Goal: Task Accomplishment & Management: Contribute content

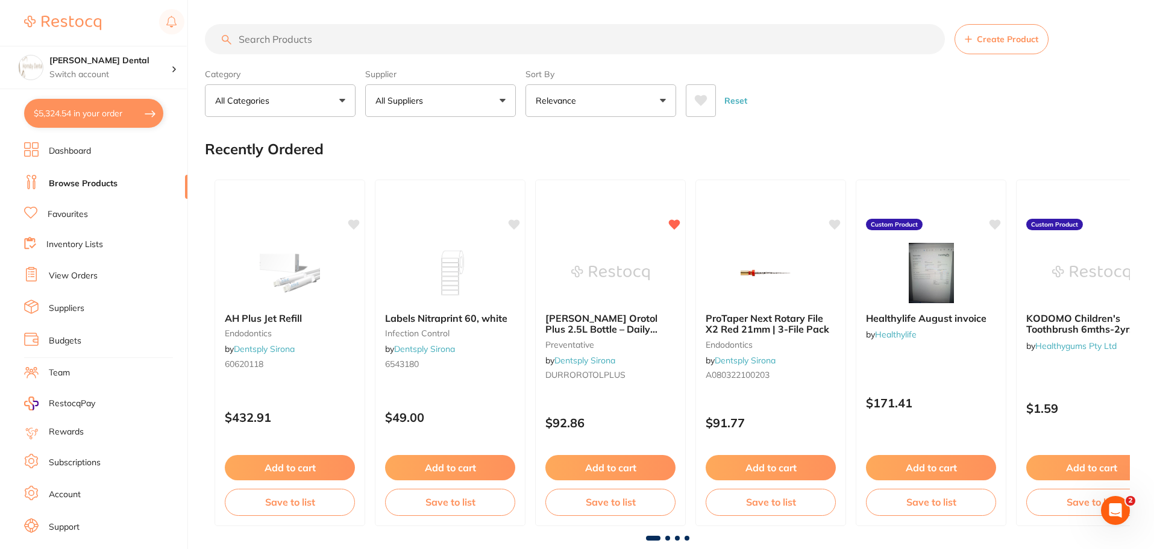
click at [457, 99] on button "All Suppliers" at bounding box center [440, 100] width 151 height 33
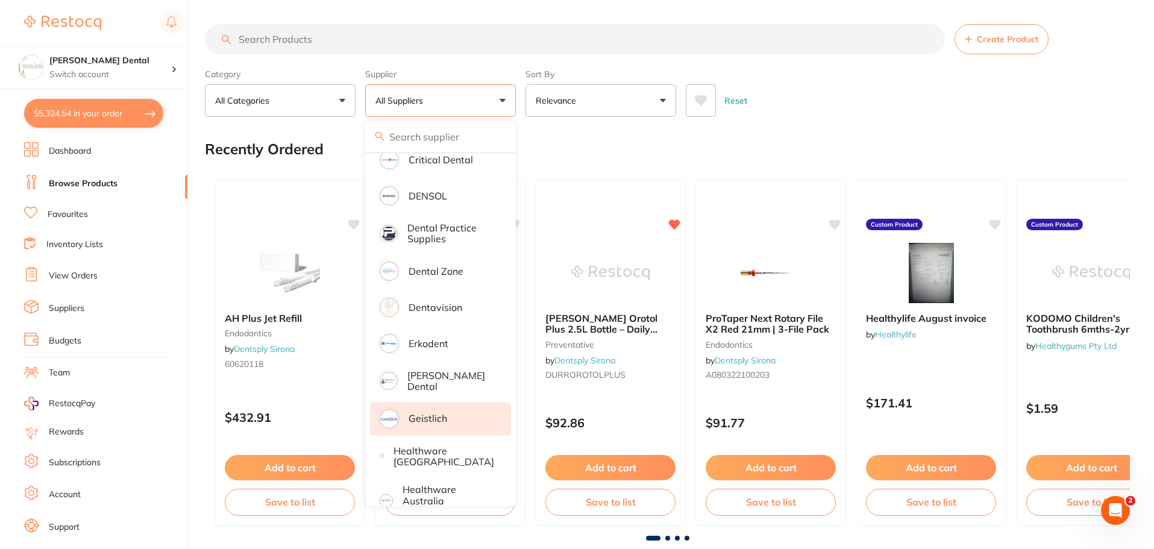
scroll to position [422, 0]
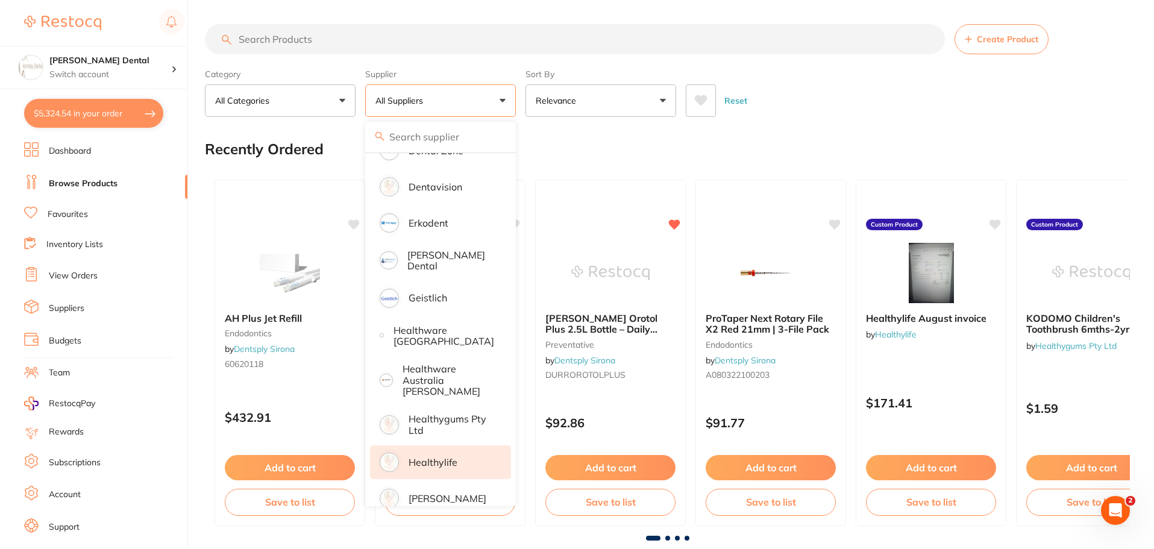
click at [473, 455] on li "Healthylife" at bounding box center [440, 462] width 141 height 34
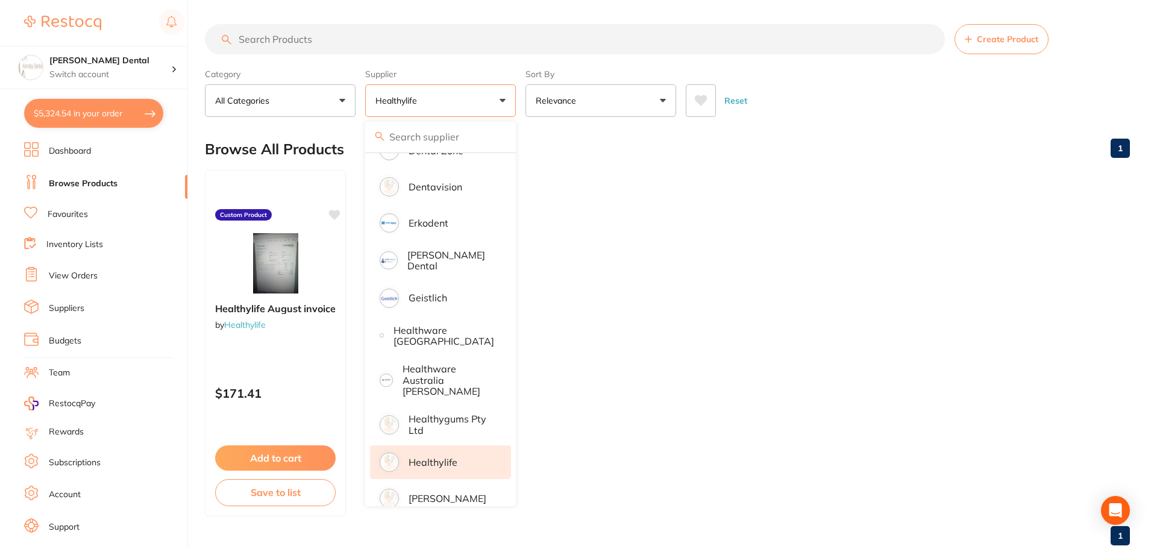
click at [634, 143] on div "Browse All Products 1" at bounding box center [667, 149] width 925 height 40
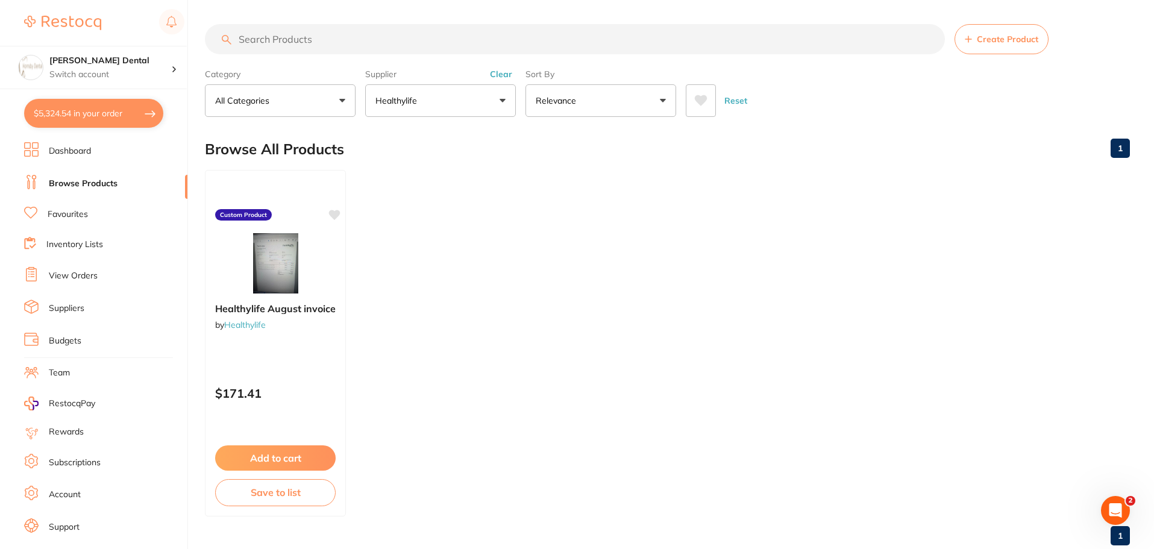
scroll to position [0, 0]
click at [1015, 46] on button "Create Product" at bounding box center [1002, 39] width 94 height 30
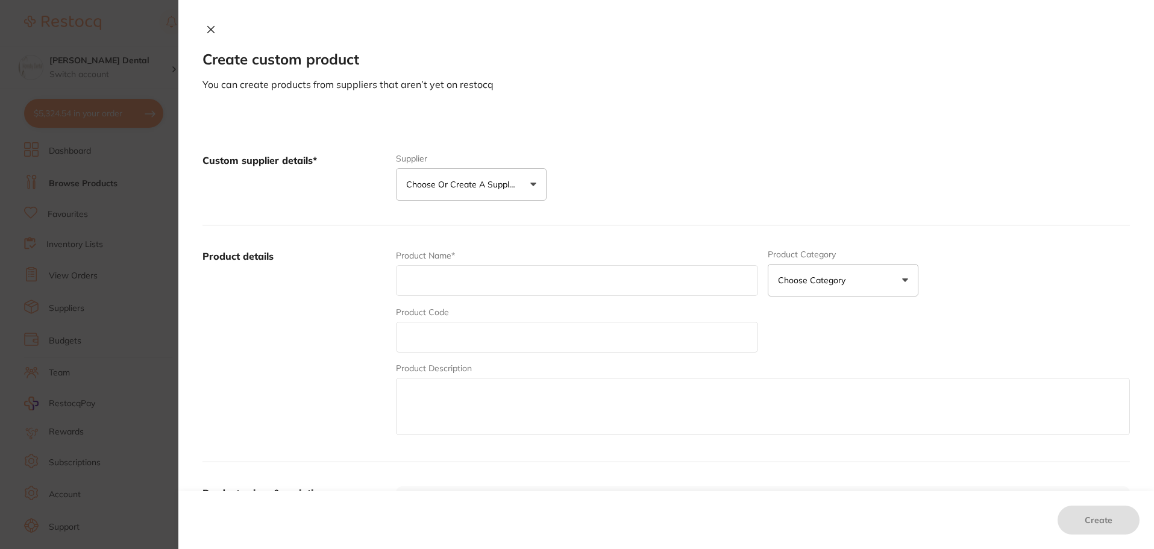
click at [515, 190] on p "Choose or create a supplier" at bounding box center [463, 184] width 114 height 12
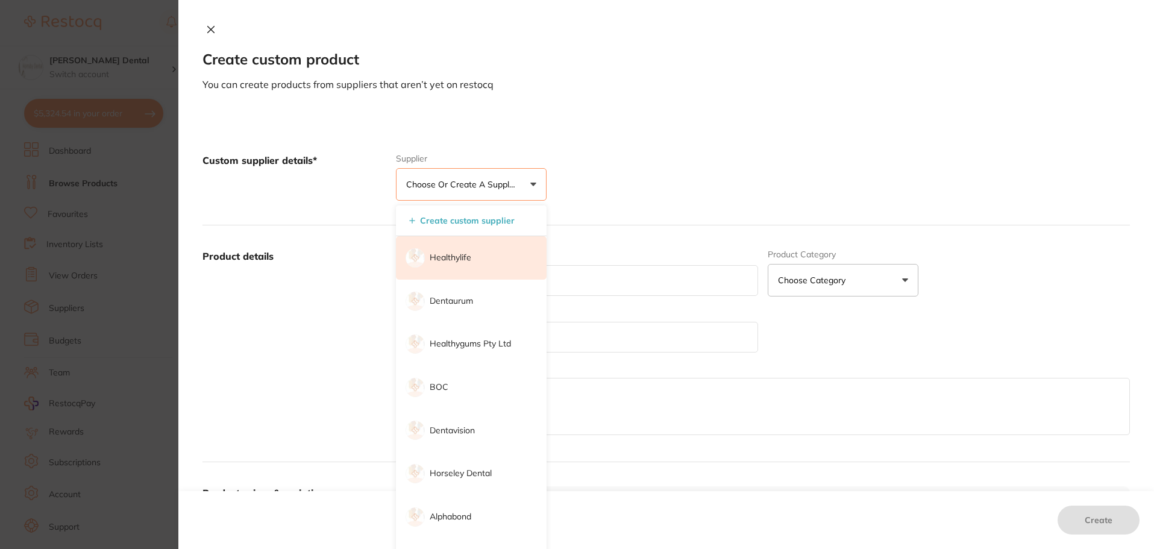
click at [475, 266] on li "Healthylife" at bounding box center [471, 257] width 151 height 43
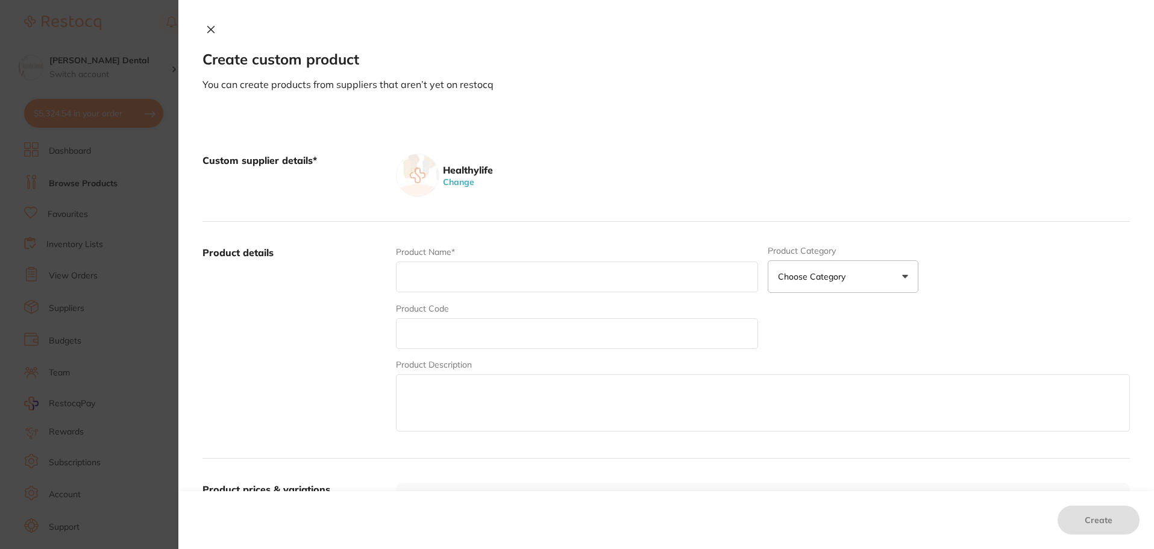
click at [422, 274] on input "text" at bounding box center [577, 277] width 362 height 31
type input "September invoice"
click at [415, 398] on textarea at bounding box center [763, 402] width 734 height 57
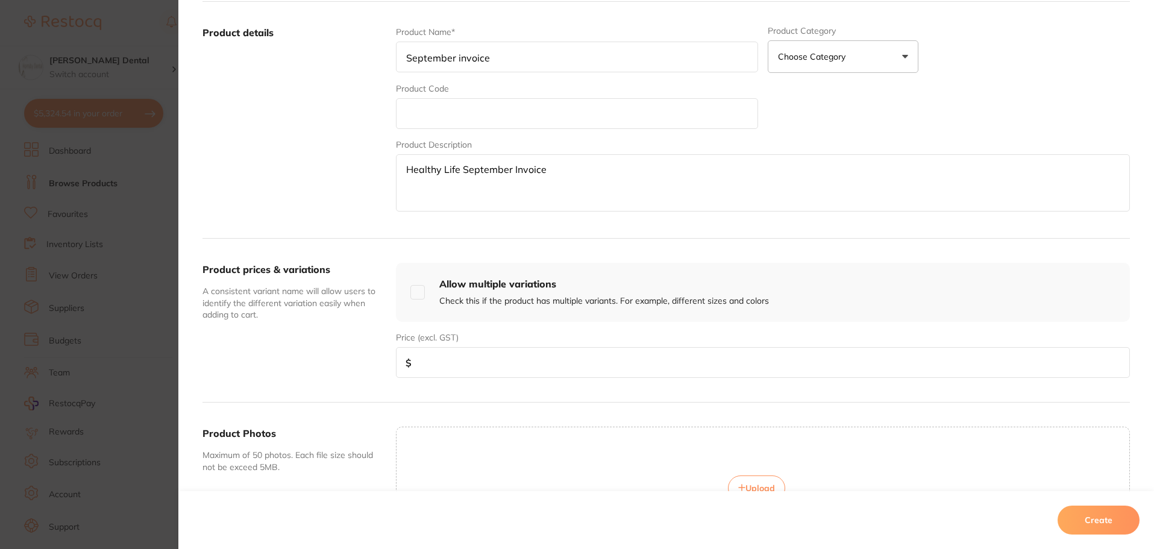
scroll to position [241, 0]
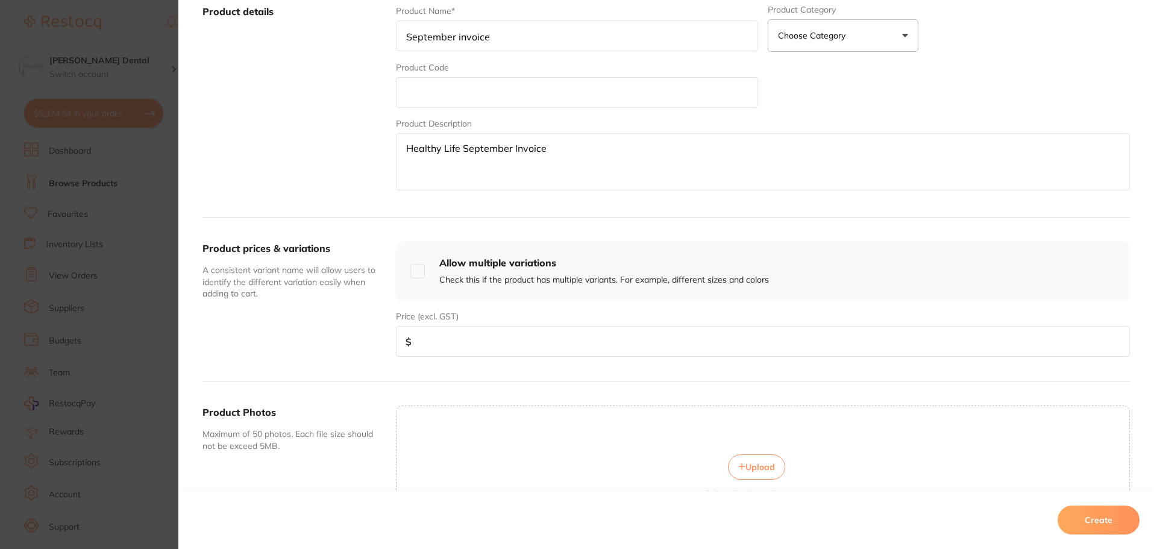
type textarea "Healthy Life September Invoice"
click at [439, 350] on input "number" at bounding box center [763, 341] width 734 height 31
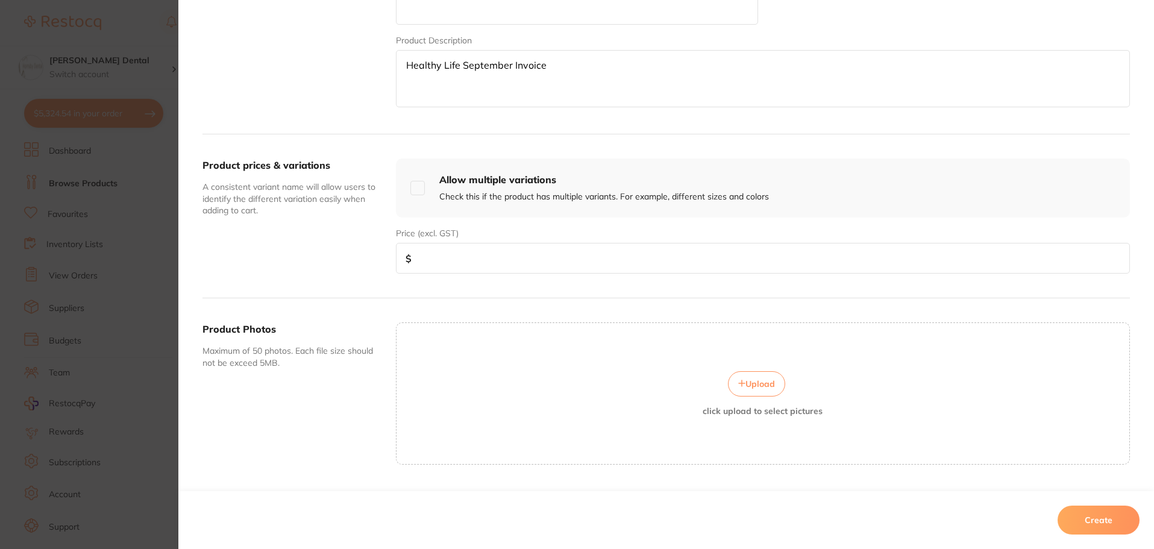
scroll to position [354, 0]
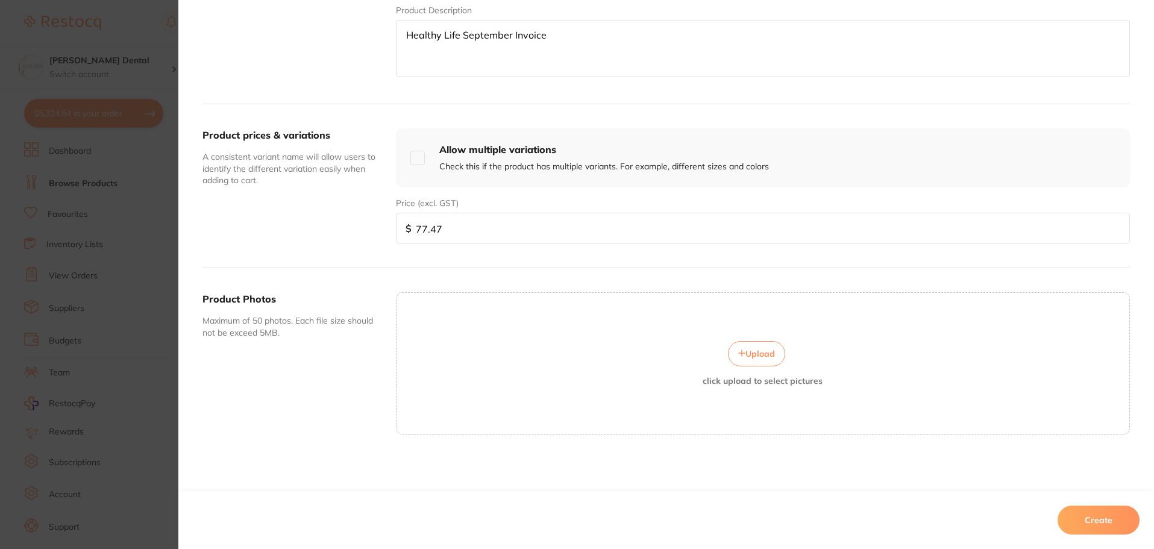
type input "77.47"
click at [759, 360] on button "Upload" at bounding box center [756, 353] width 57 height 25
click at [762, 356] on span "Upload" at bounding box center [760, 353] width 30 height 11
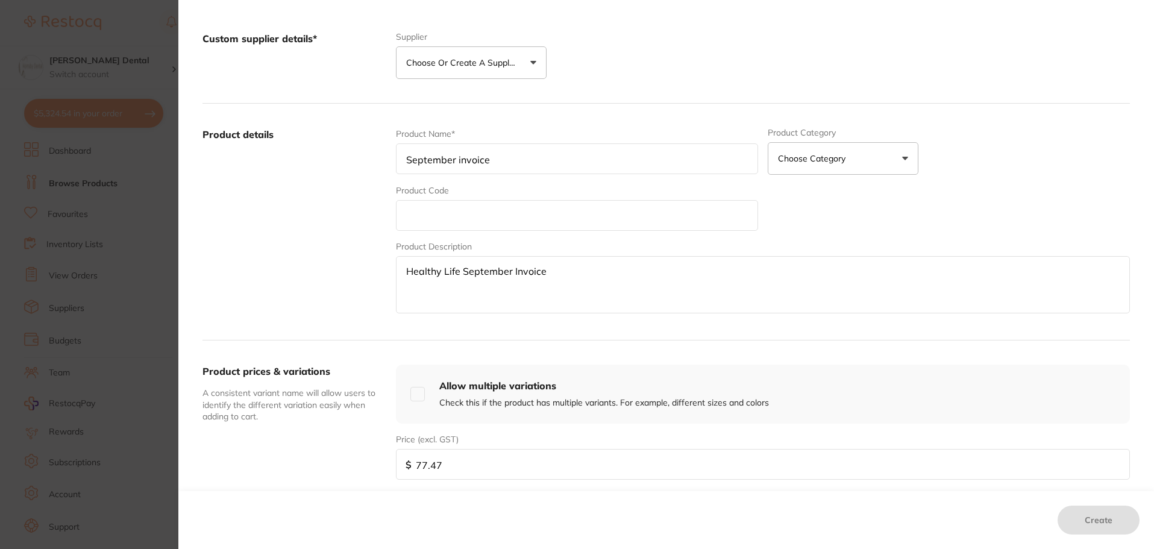
scroll to position [0, 0]
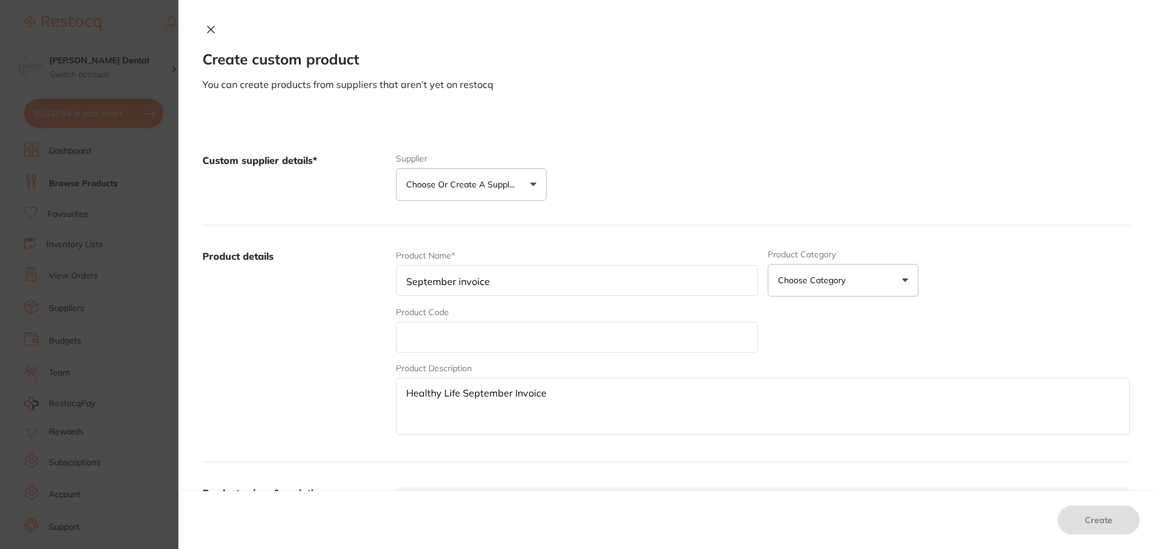
click at [536, 187] on button "Choose or create a supplier" at bounding box center [471, 184] width 151 height 33
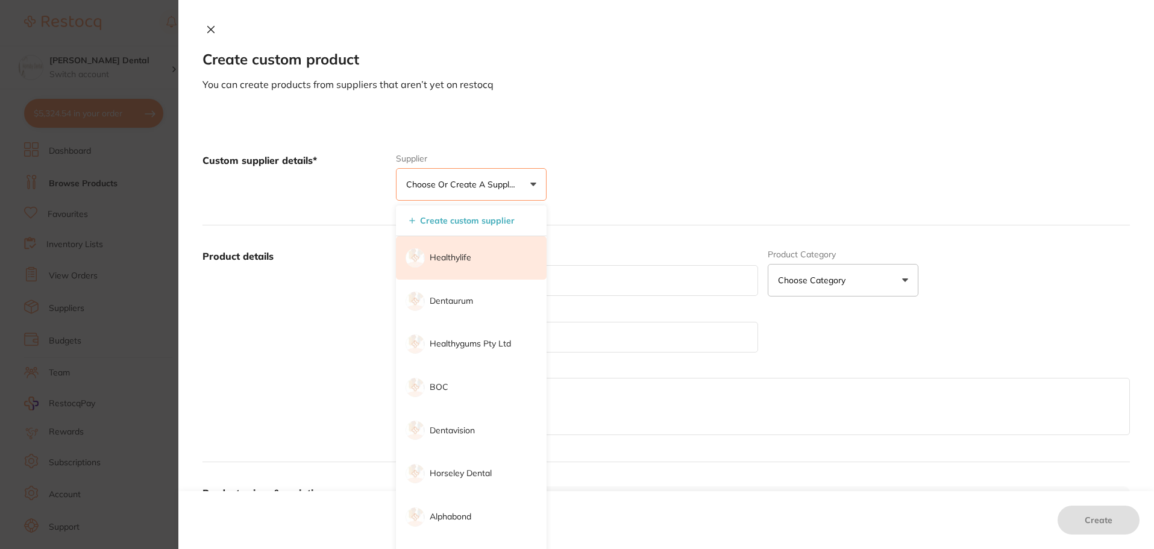
click at [457, 252] on p "Healthylife" at bounding box center [451, 258] width 42 height 12
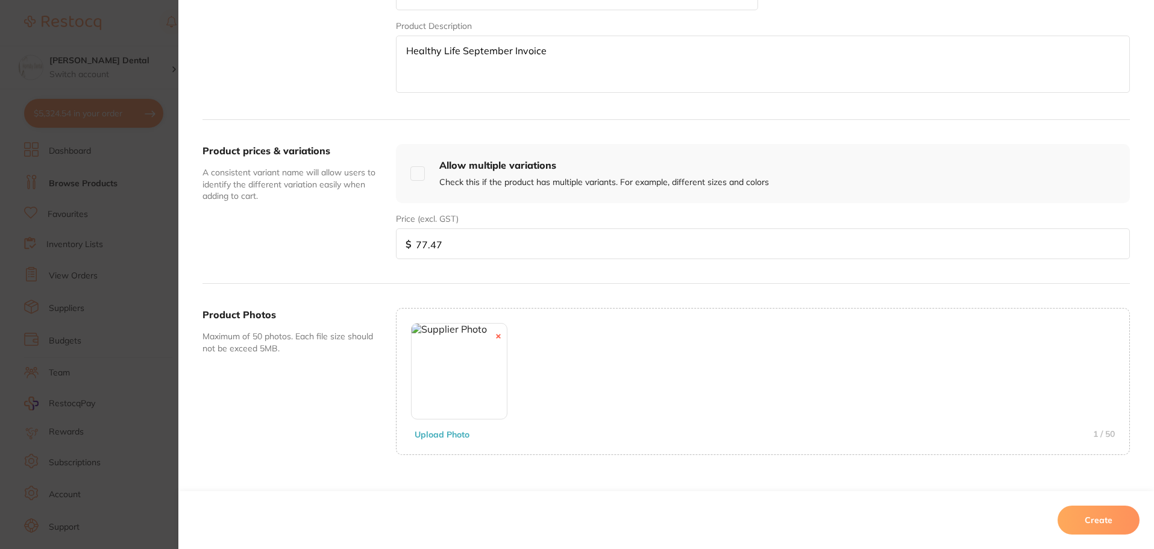
scroll to position [359, 0]
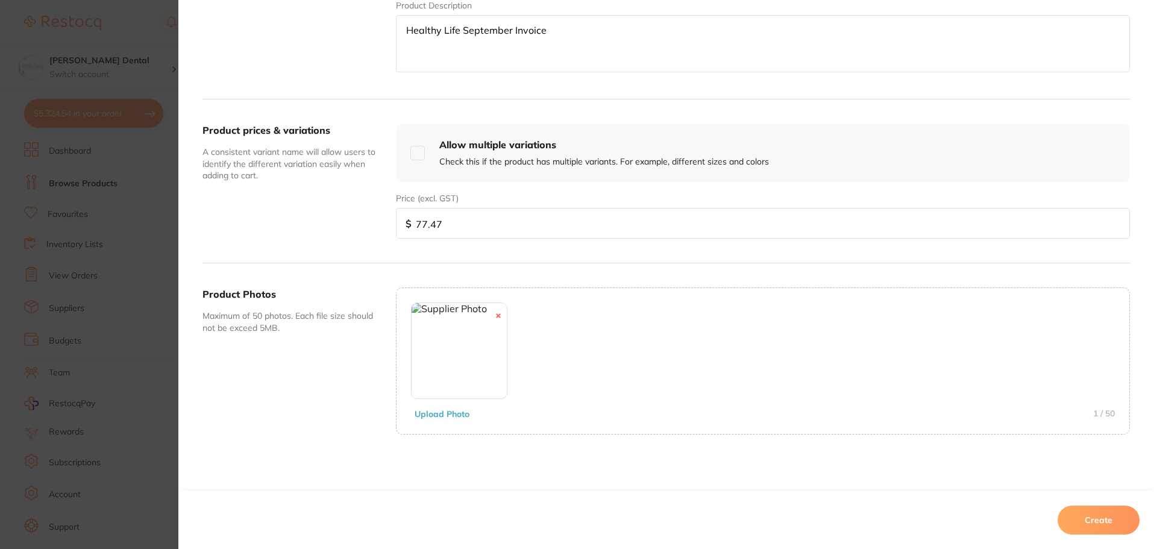
click at [1105, 519] on button "Create" at bounding box center [1099, 520] width 82 height 29
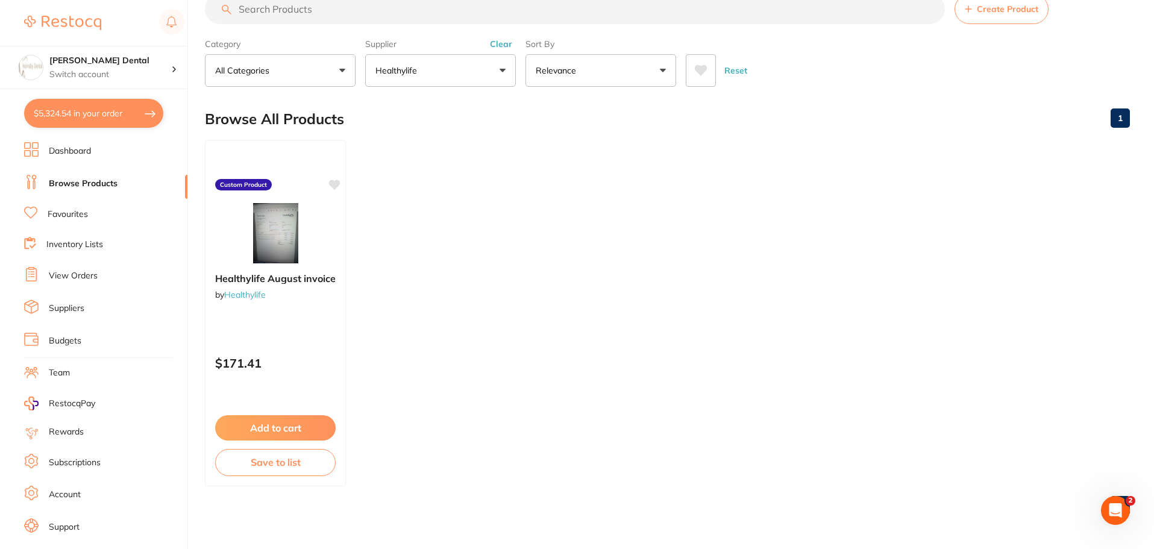
click at [101, 180] on link "Browse Products" at bounding box center [83, 184] width 69 height 12
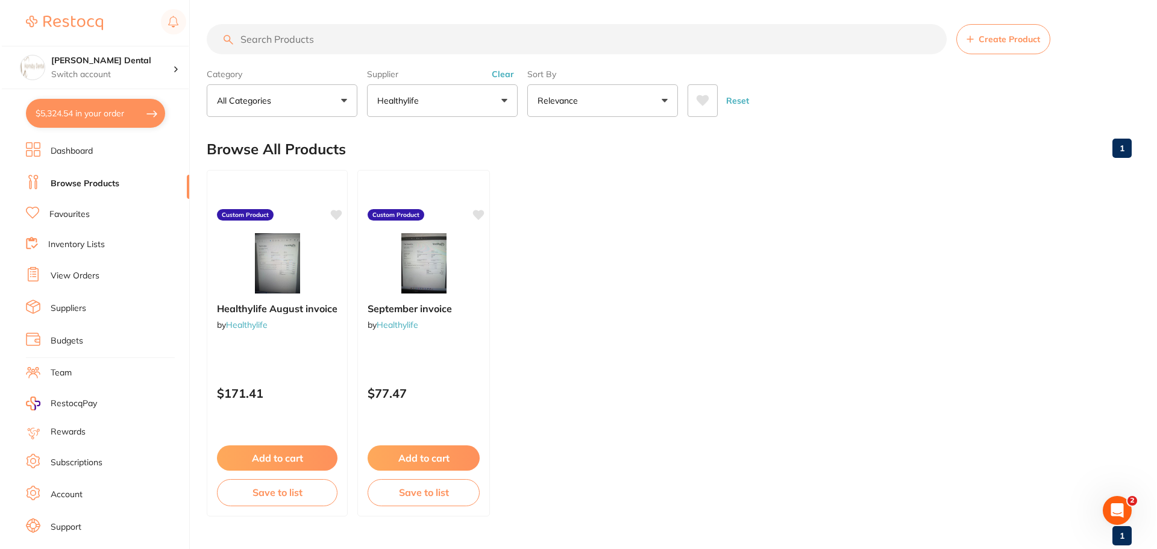
scroll to position [0, 0]
click at [421, 269] on img at bounding box center [421, 262] width 79 height 61
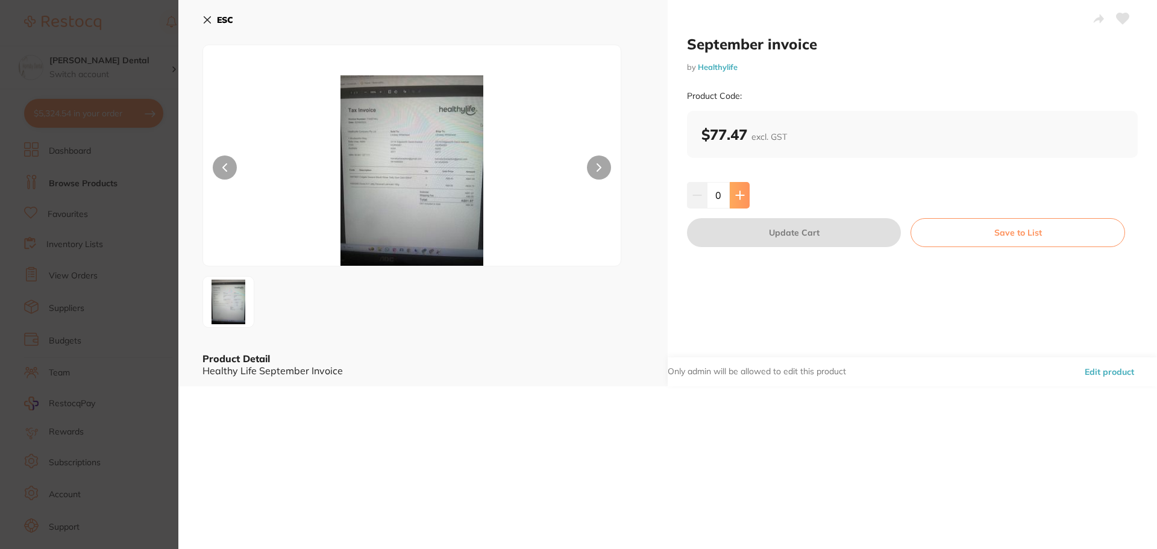
click at [740, 194] on icon at bounding box center [740, 195] width 10 height 10
type input "1"
click at [808, 234] on button "Update Cart" at bounding box center [794, 232] width 214 height 29
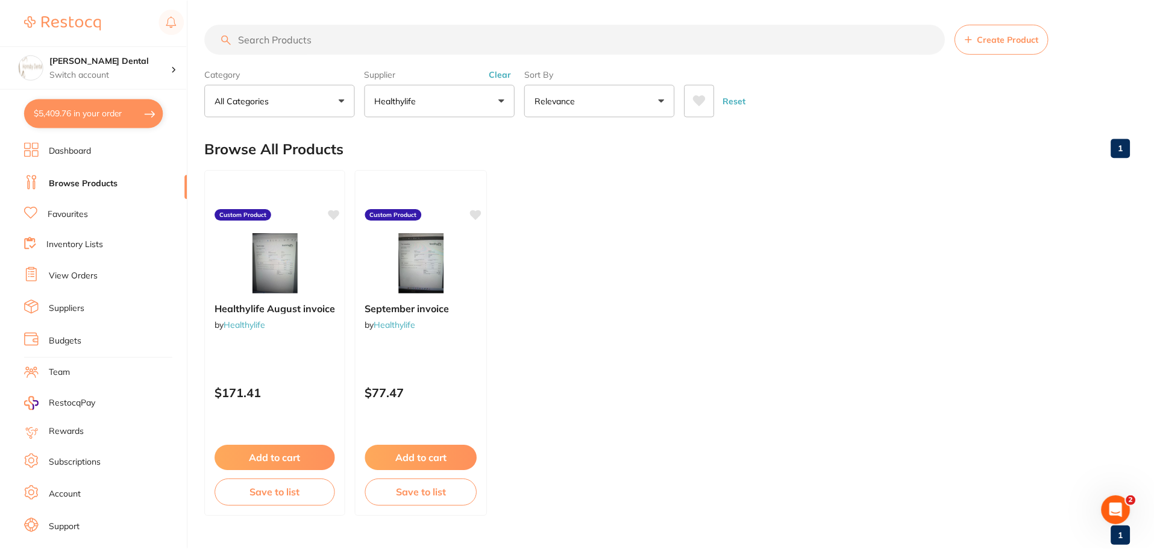
scroll to position [30, 0]
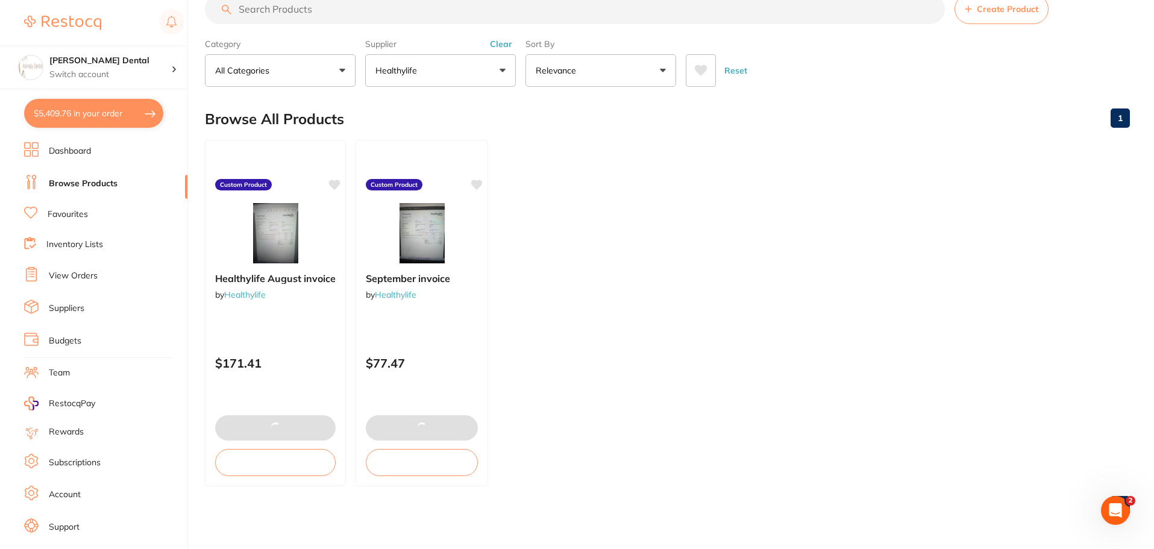
click at [99, 121] on button "$5,409.76 in your order" at bounding box center [93, 113] width 139 height 29
checkbox input "true"
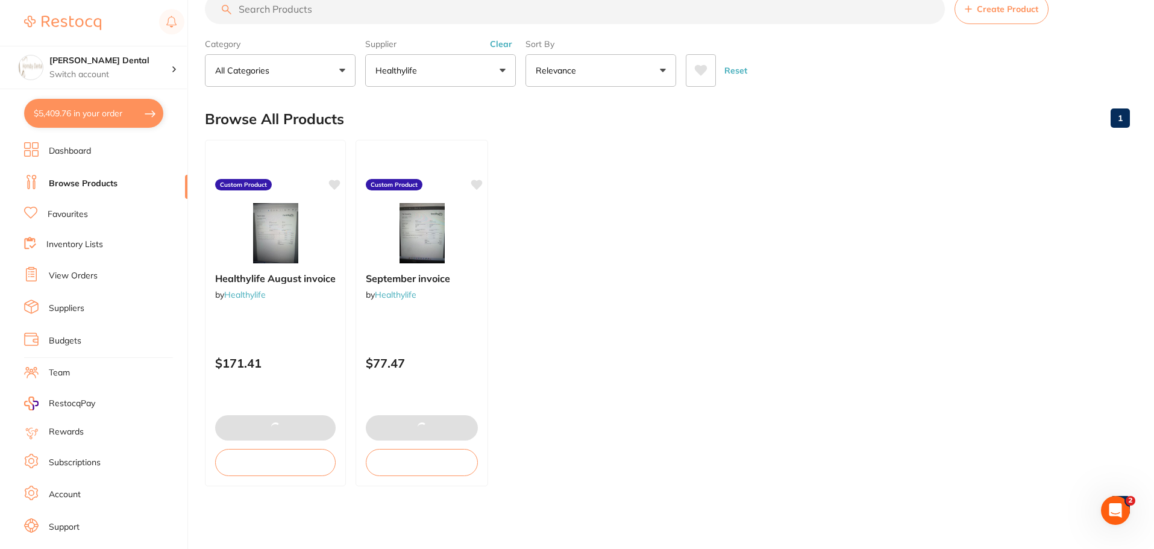
checkbox input "true"
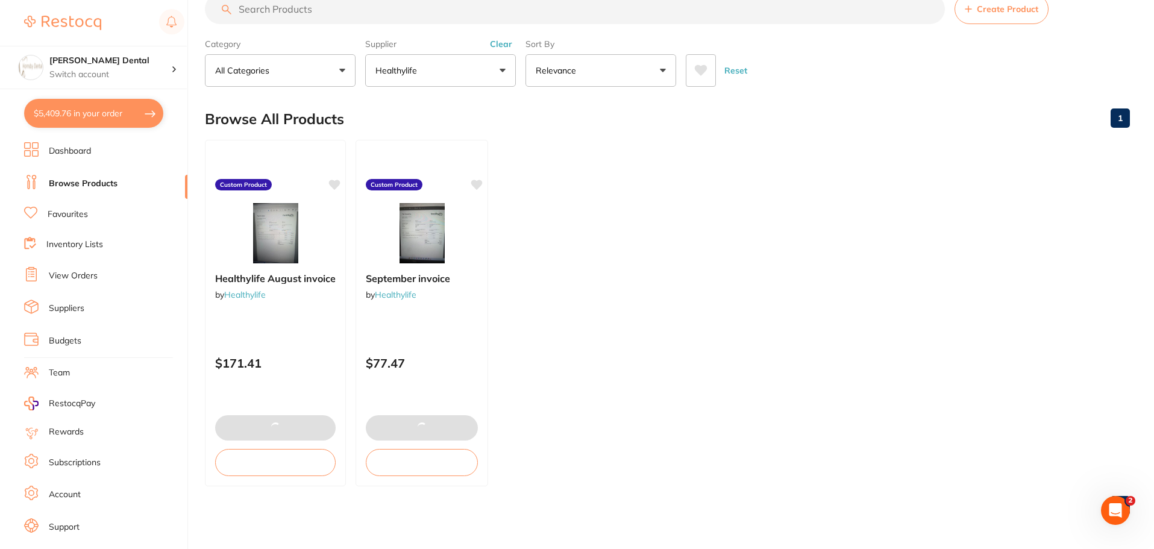
checkbox input "true"
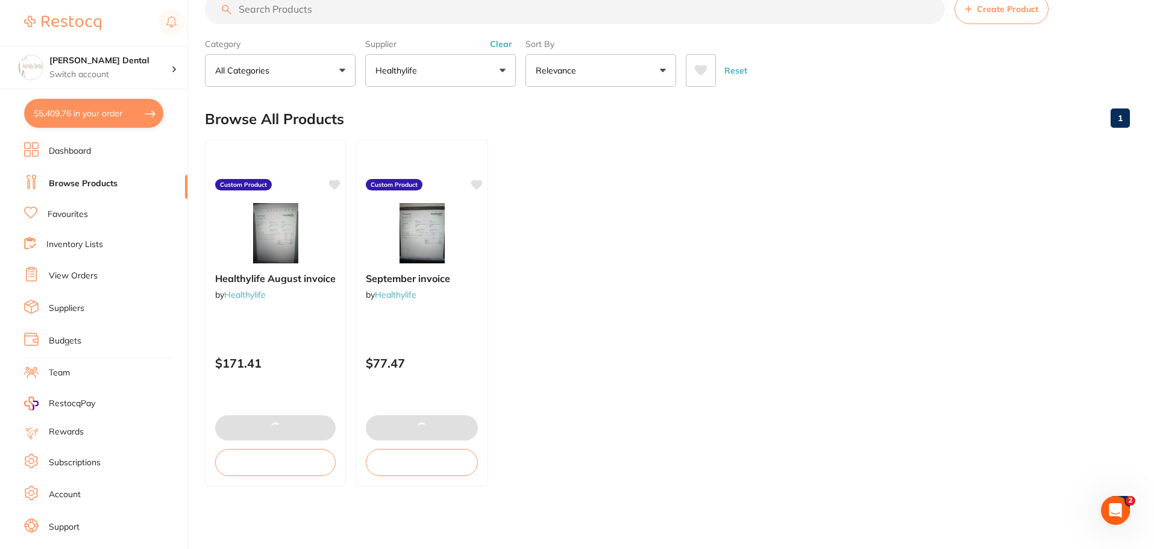
checkbox input "true"
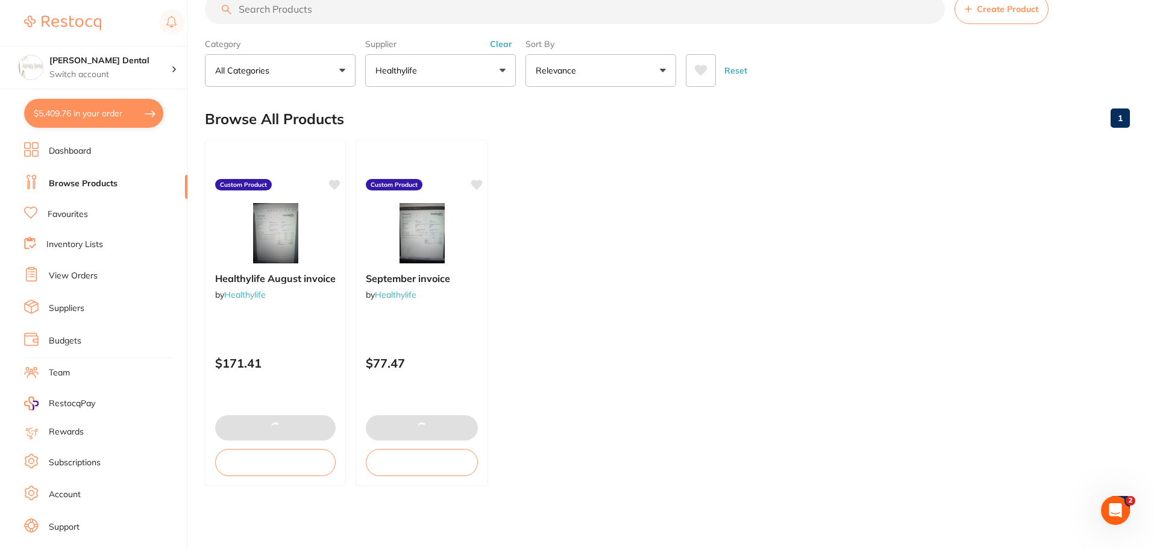
checkbox input "true"
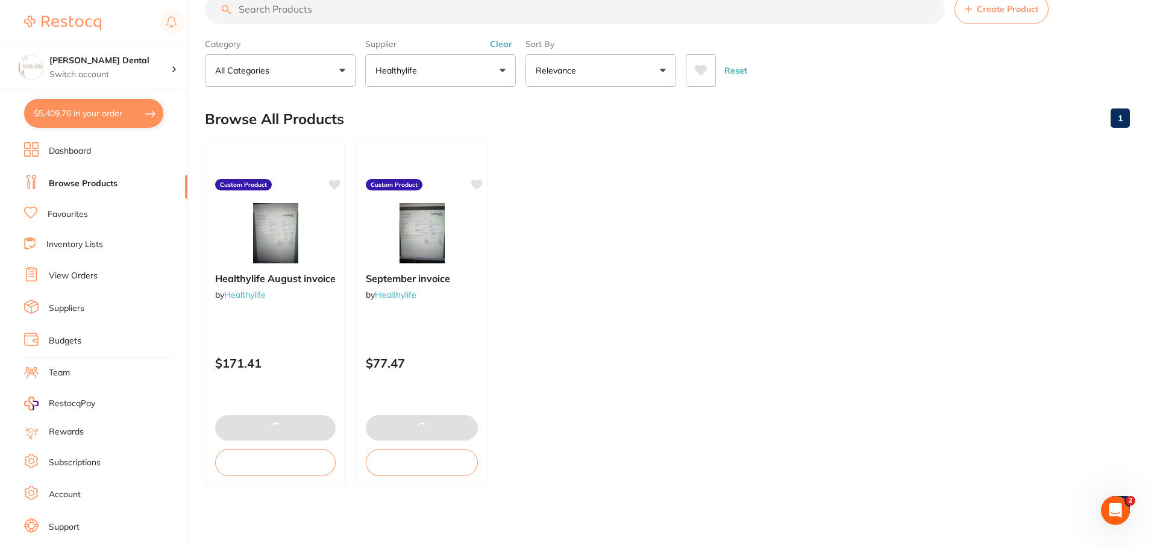
checkbox input "true"
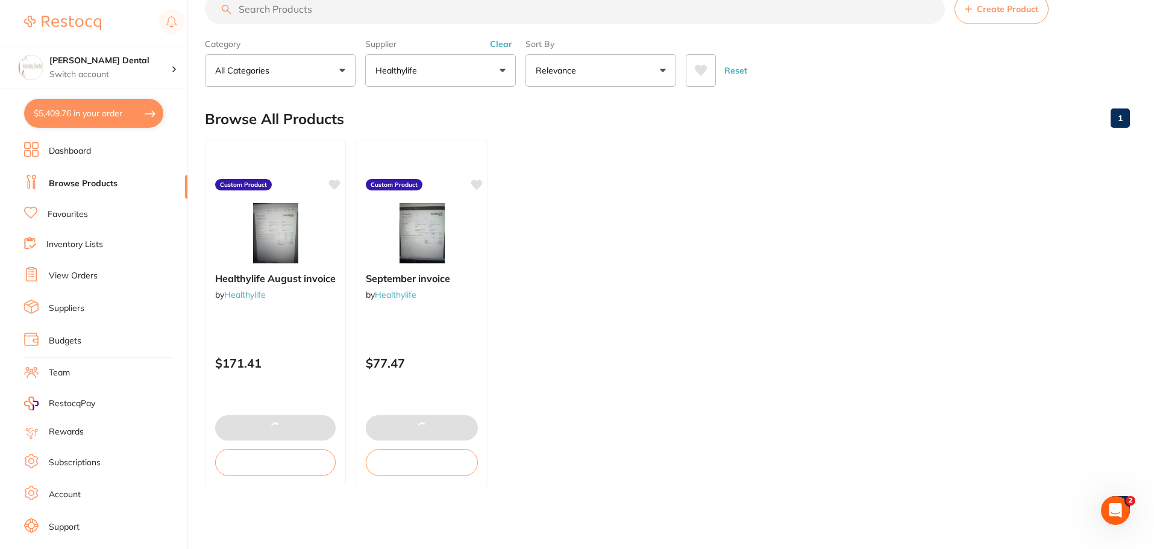
checkbox input "true"
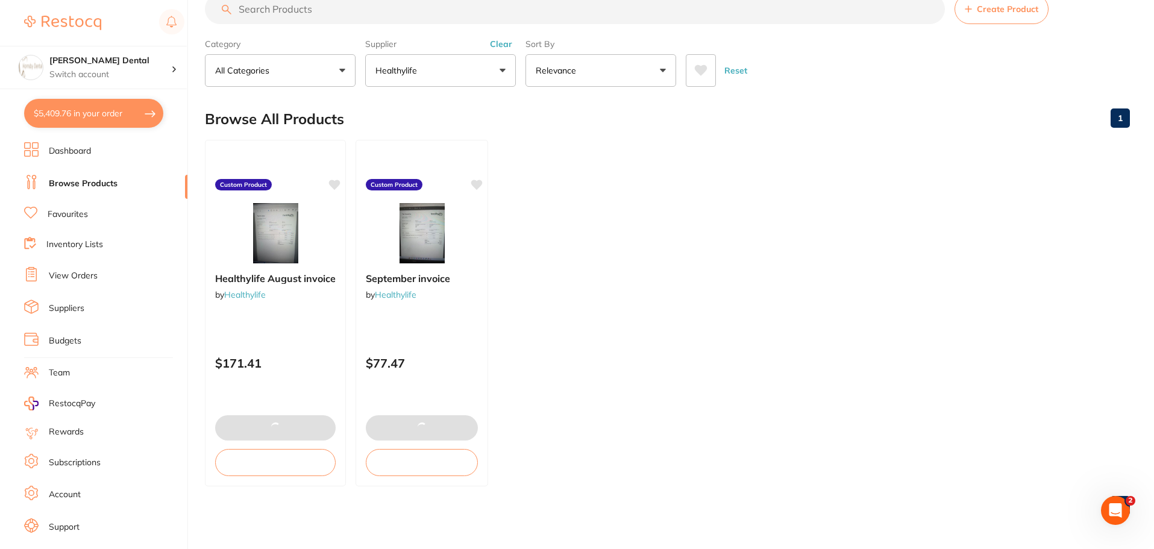
checkbox input "true"
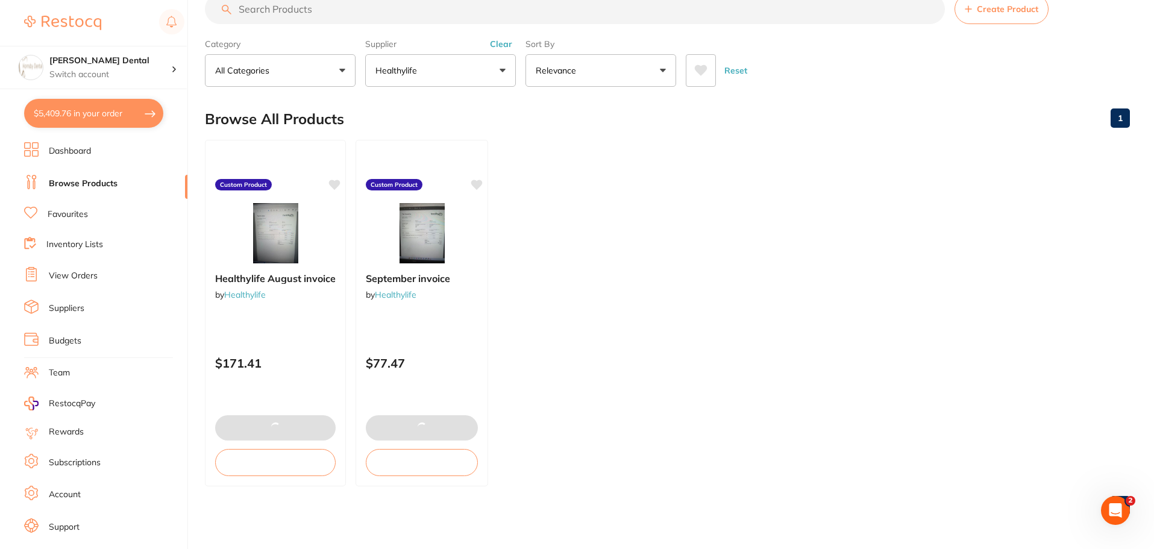
checkbox input "true"
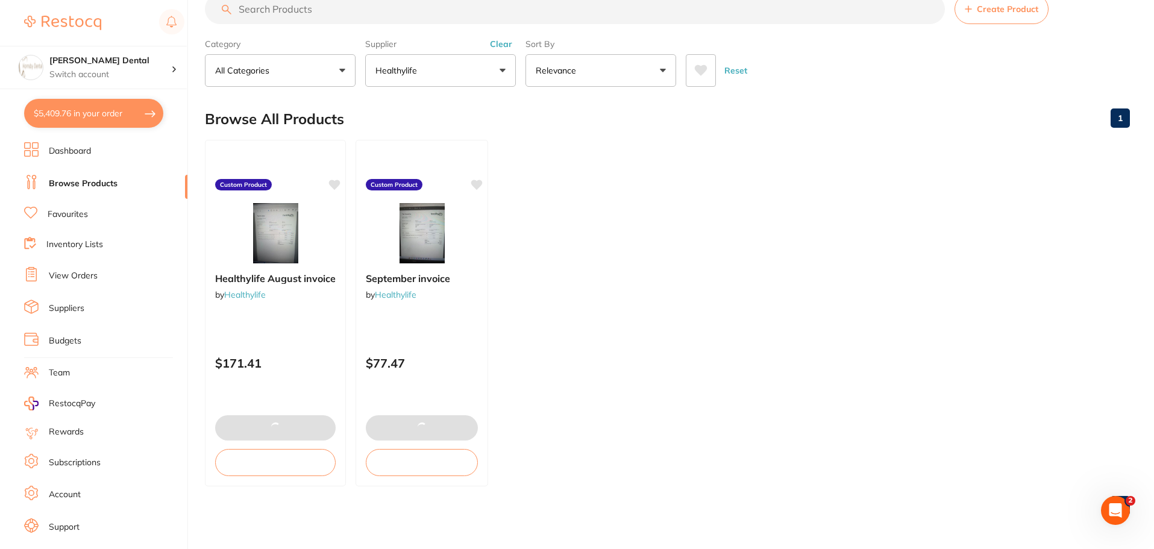
checkbox input "true"
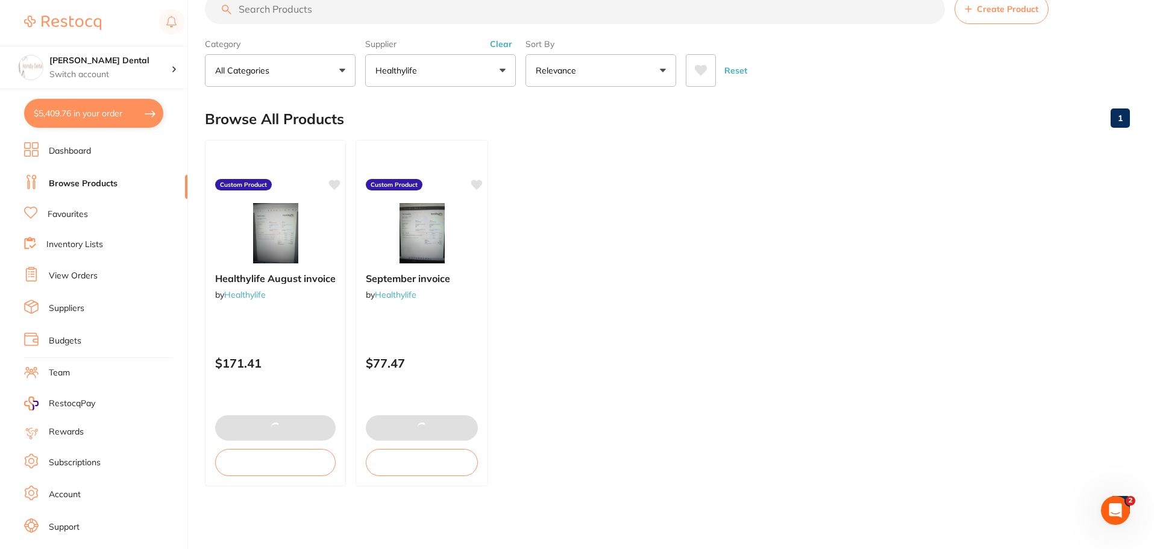
checkbox input "true"
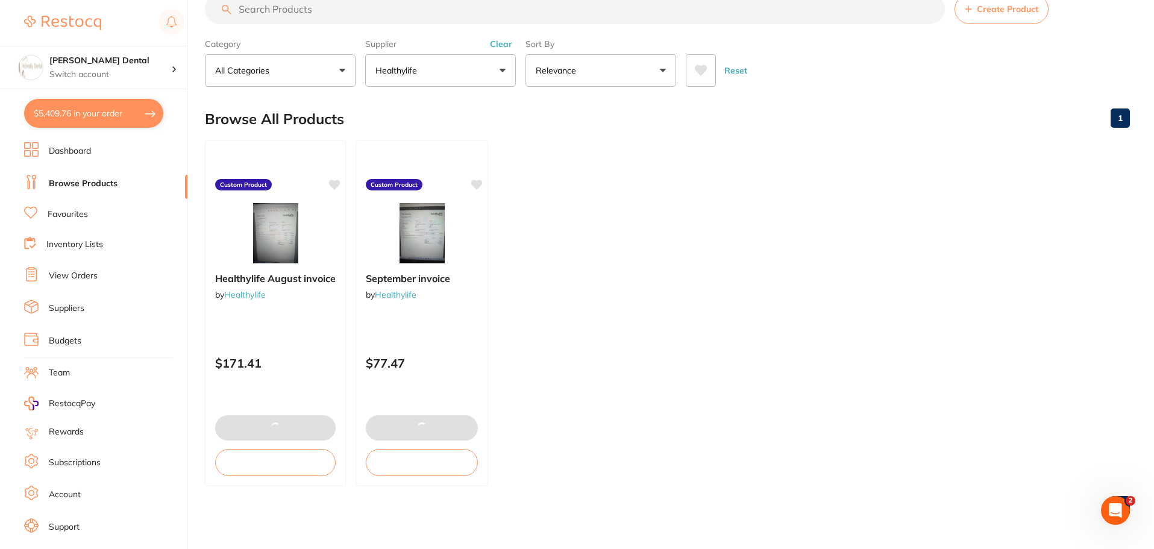
checkbox input "true"
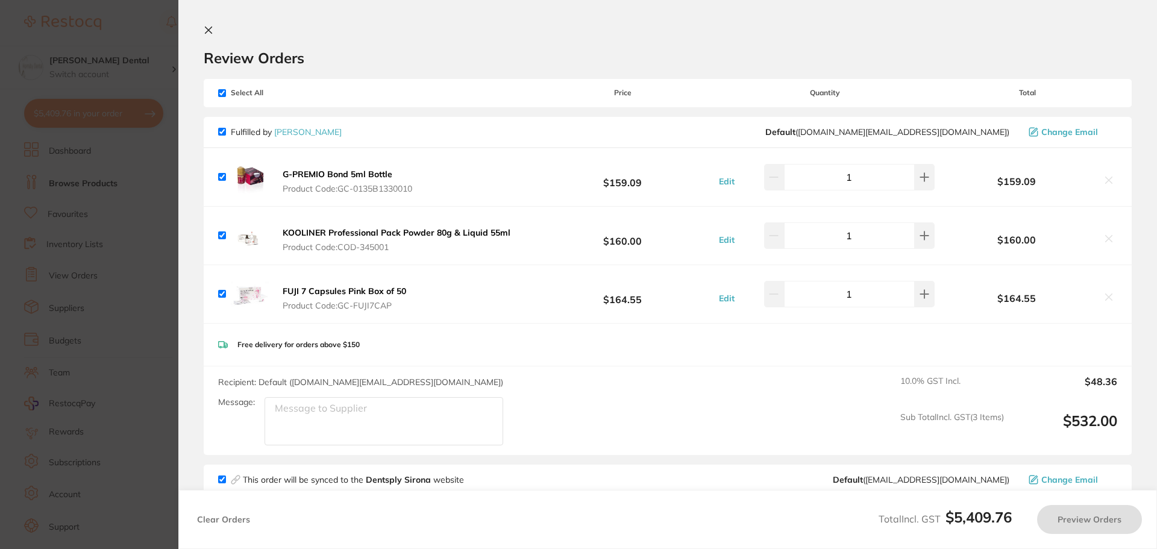
checkbox input "false"
checkbox input "true"
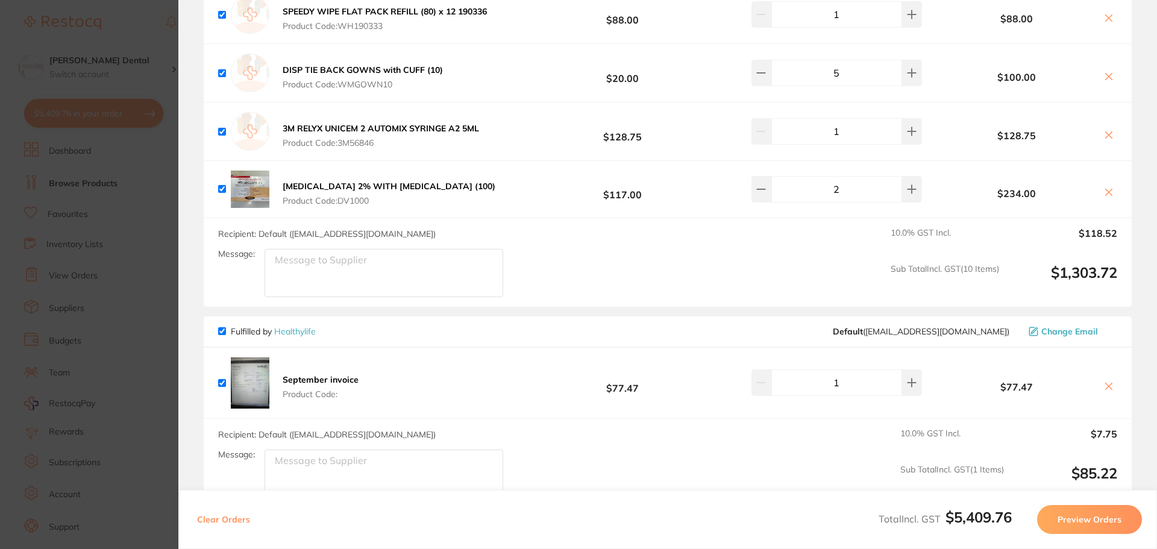
scroll to position [3946, 0]
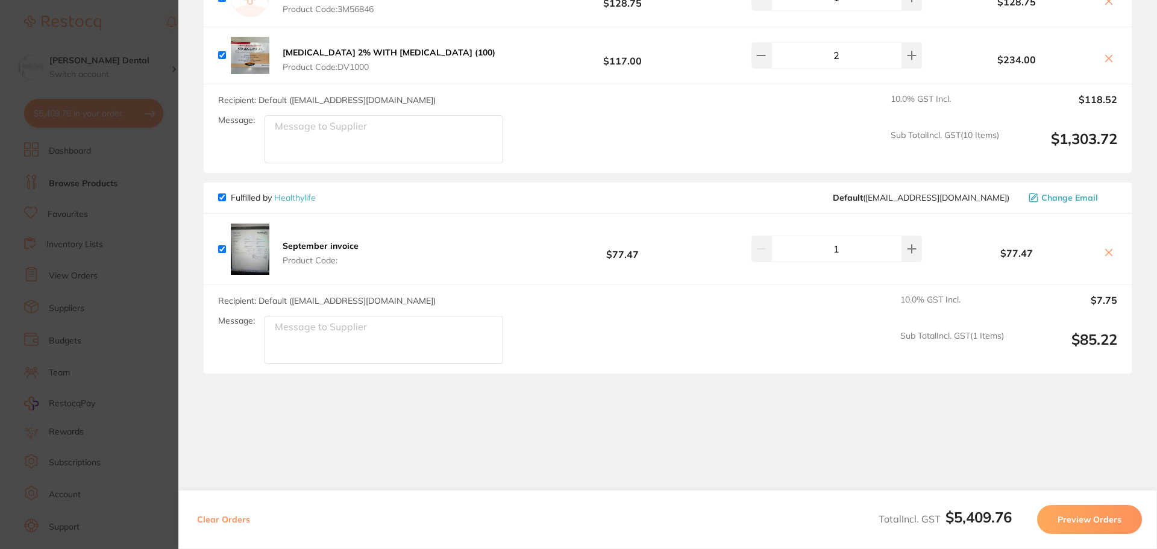
click at [308, 240] on b "September invoice" at bounding box center [321, 245] width 76 height 11
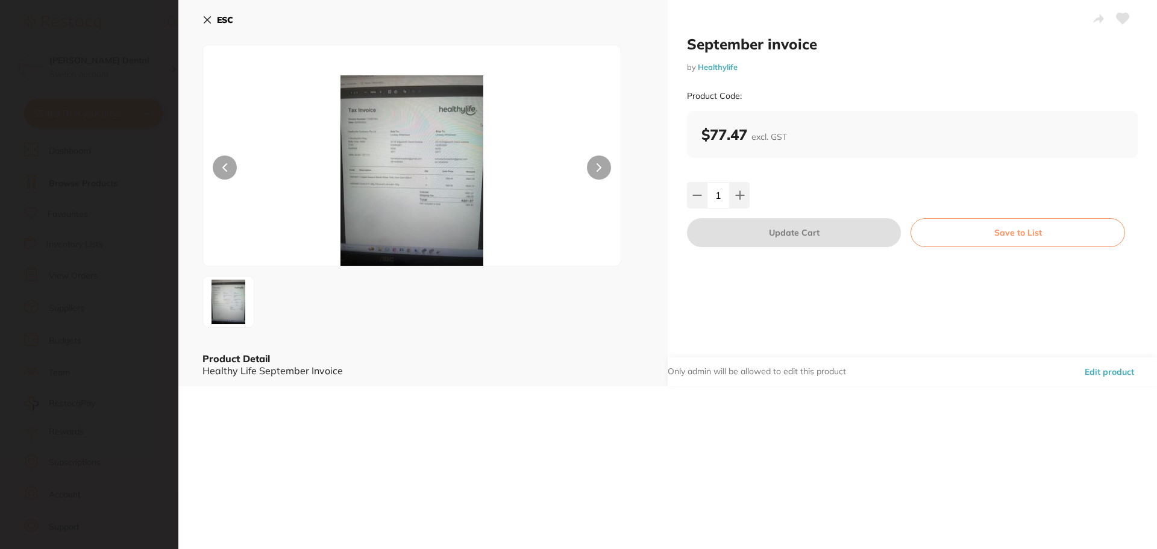
scroll to position [0, 0]
click at [1103, 373] on button "Edit product" at bounding box center [1109, 371] width 57 height 29
click at [1100, 371] on button "Edit product" at bounding box center [1109, 371] width 57 height 29
click at [207, 18] on icon at bounding box center [207, 20] width 10 height 10
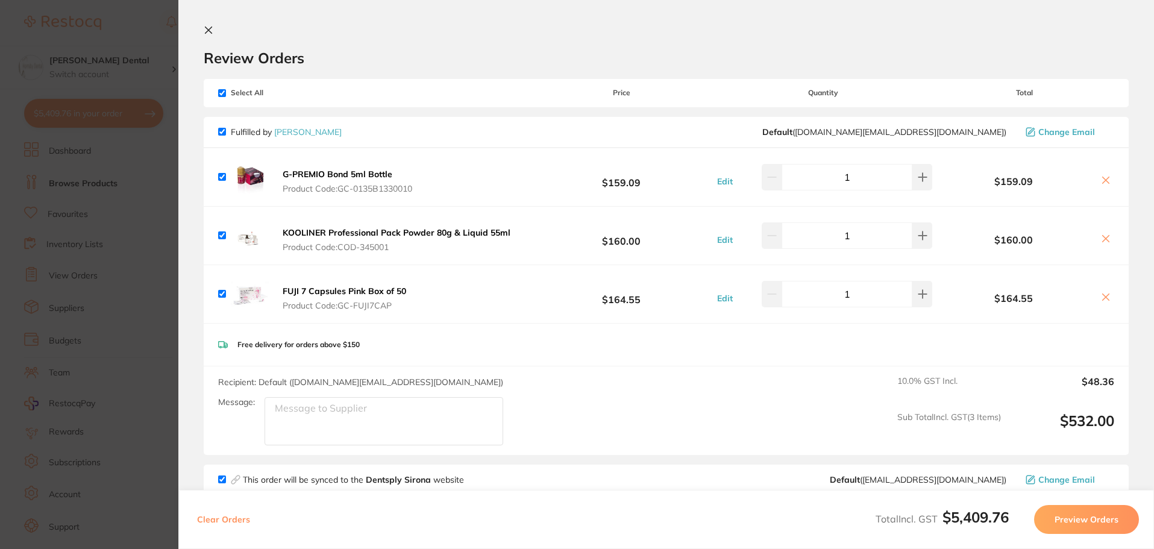
click at [204, 24] on section "Review Orders Your orders are being processed and we will notify you once we ha…" at bounding box center [666, 274] width 976 height 549
click at [206, 31] on icon at bounding box center [208, 30] width 7 height 7
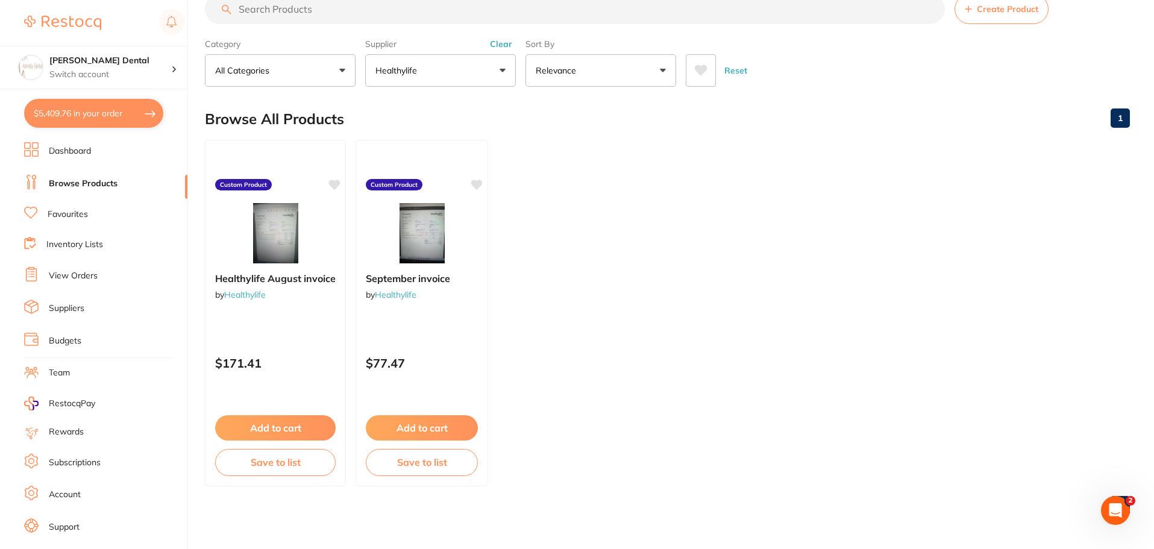
click at [103, 108] on button "$5,409.76 in your order" at bounding box center [93, 113] width 139 height 29
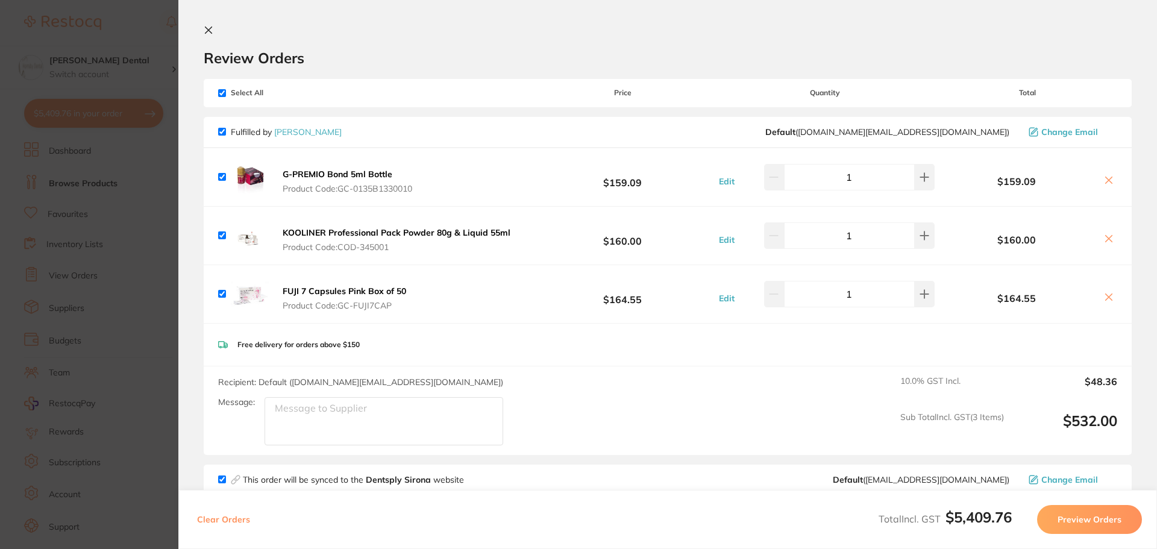
click at [207, 31] on icon at bounding box center [209, 30] width 10 height 10
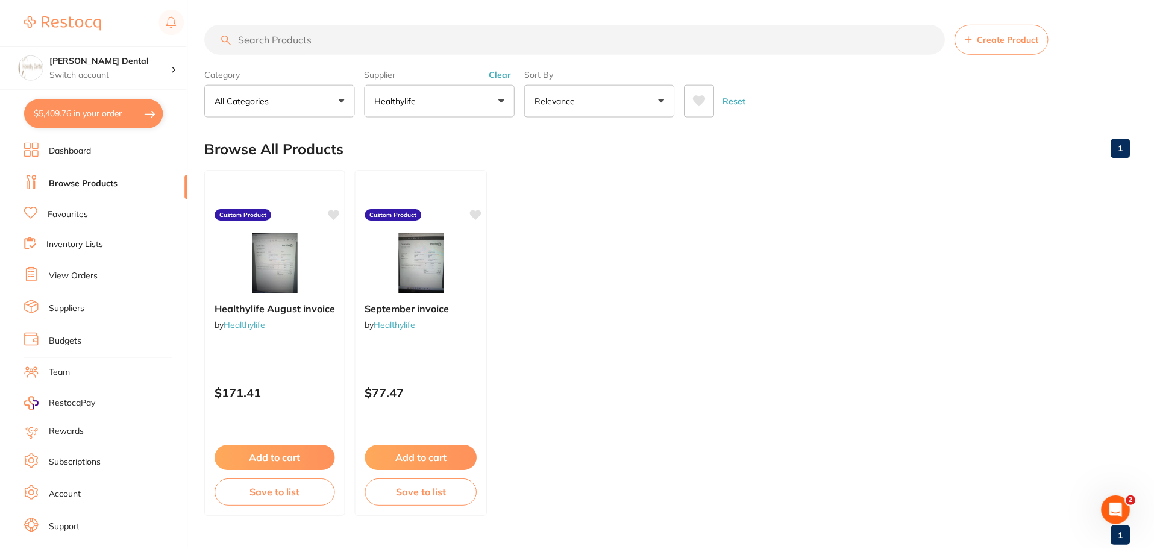
scroll to position [30, 0]
